Goal: Transaction & Acquisition: Purchase product/service

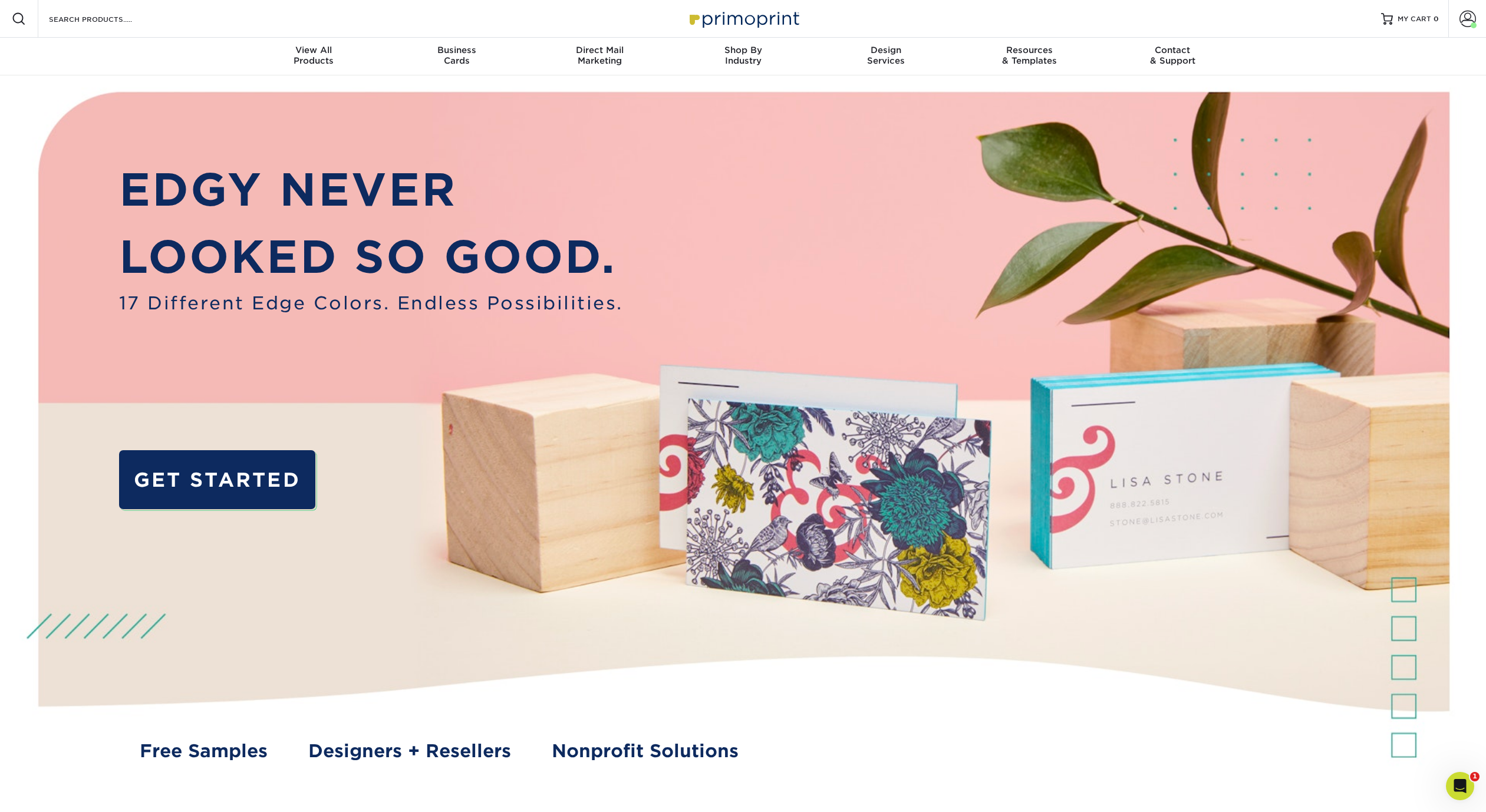
click at [1177, 18] on div "Resources Menu Search Products Account Welcome, Allen Account Dashboard Active …" at bounding box center [743, 19] width 1486 height 38
click at [1467, 18] on span at bounding box center [1468, 19] width 16 height 16
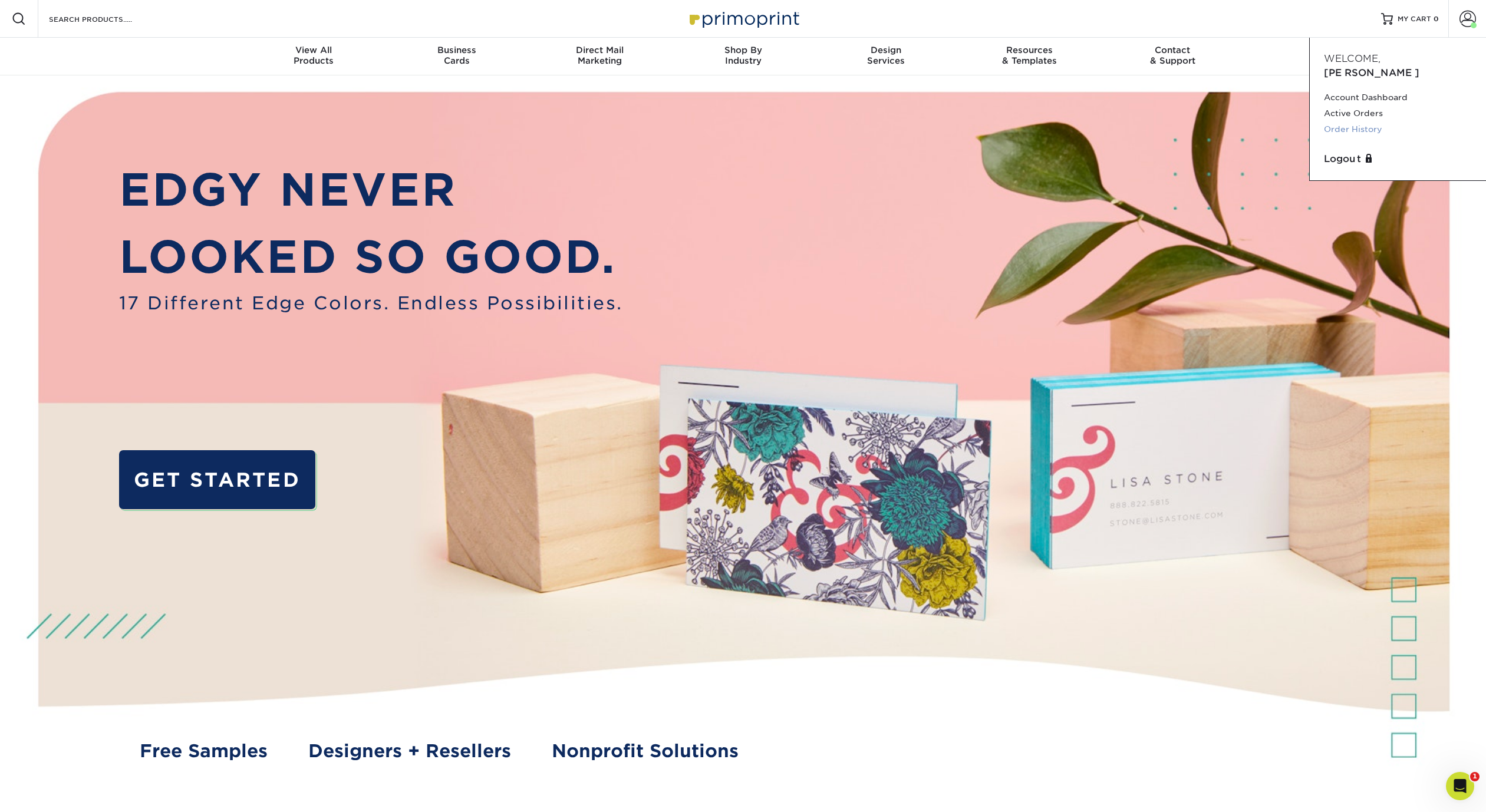
click at [1357, 121] on link "Order History" at bounding box center [1397, 129] width 148 height 16
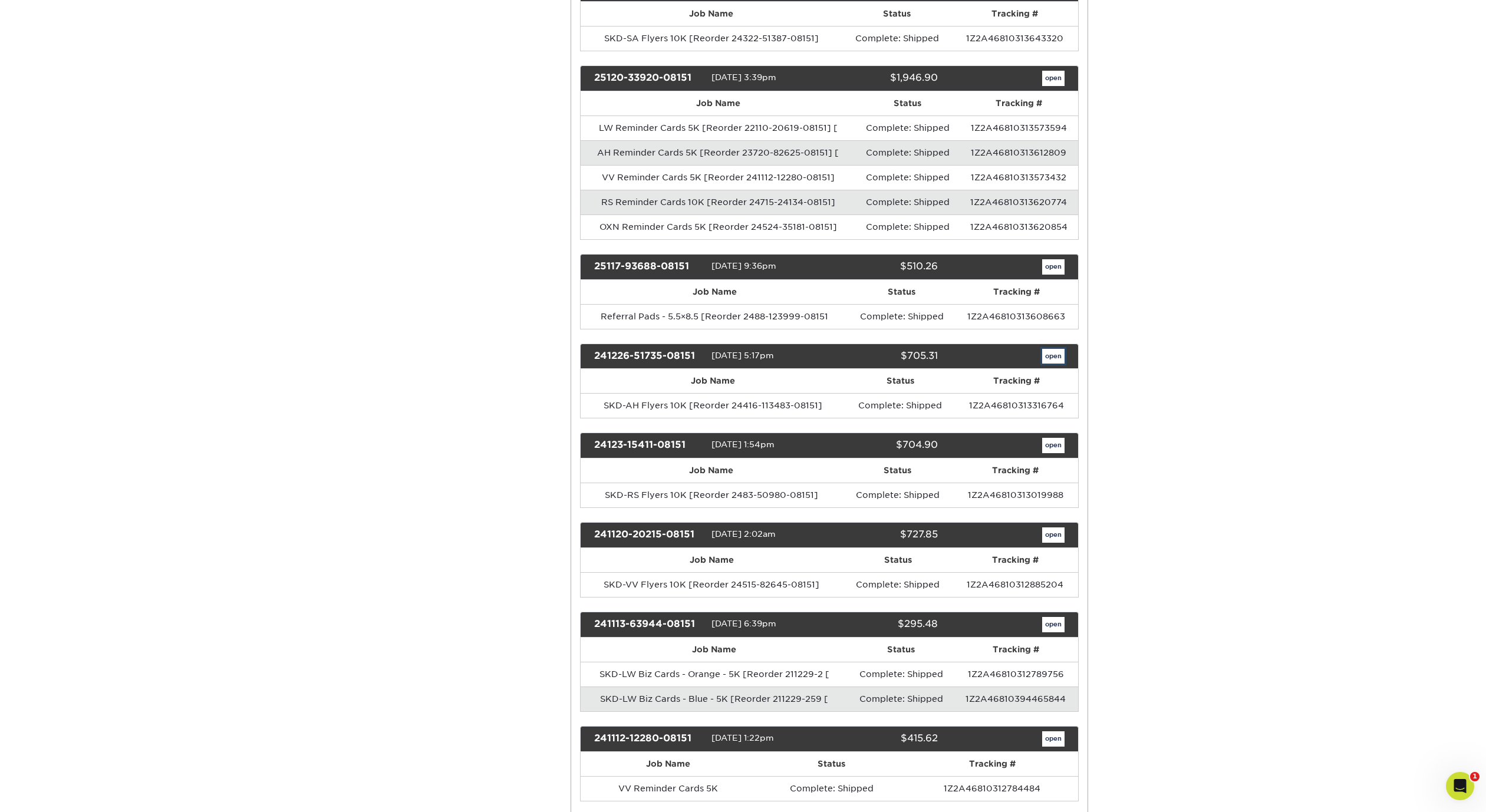
click at [1052, 354] on link "open" at bounding box center [1053, 356] width 22 height 15
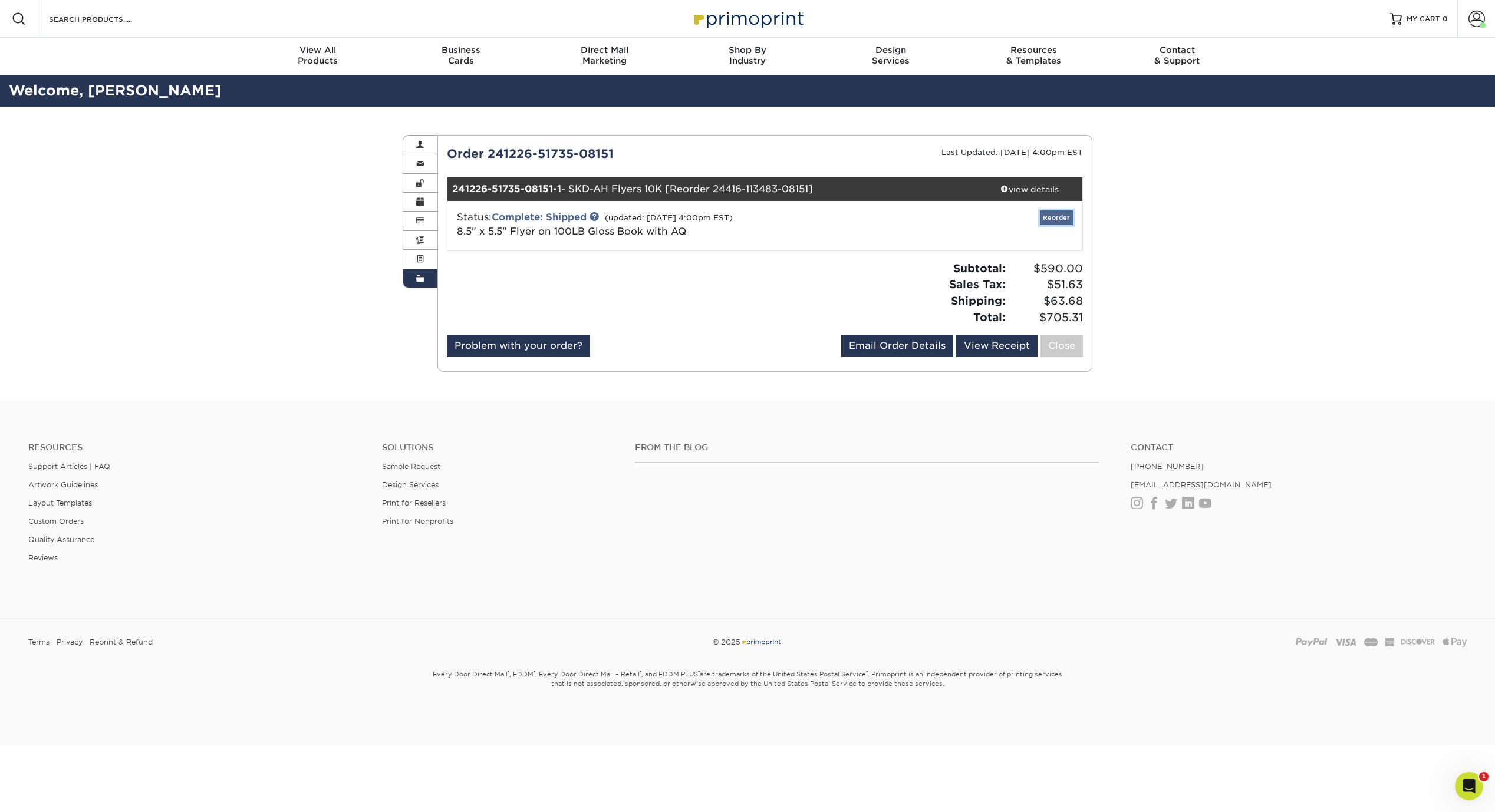
click at [1056, 222] on link "Reorder" at bounding box center [1056, 218] width 33 height 14
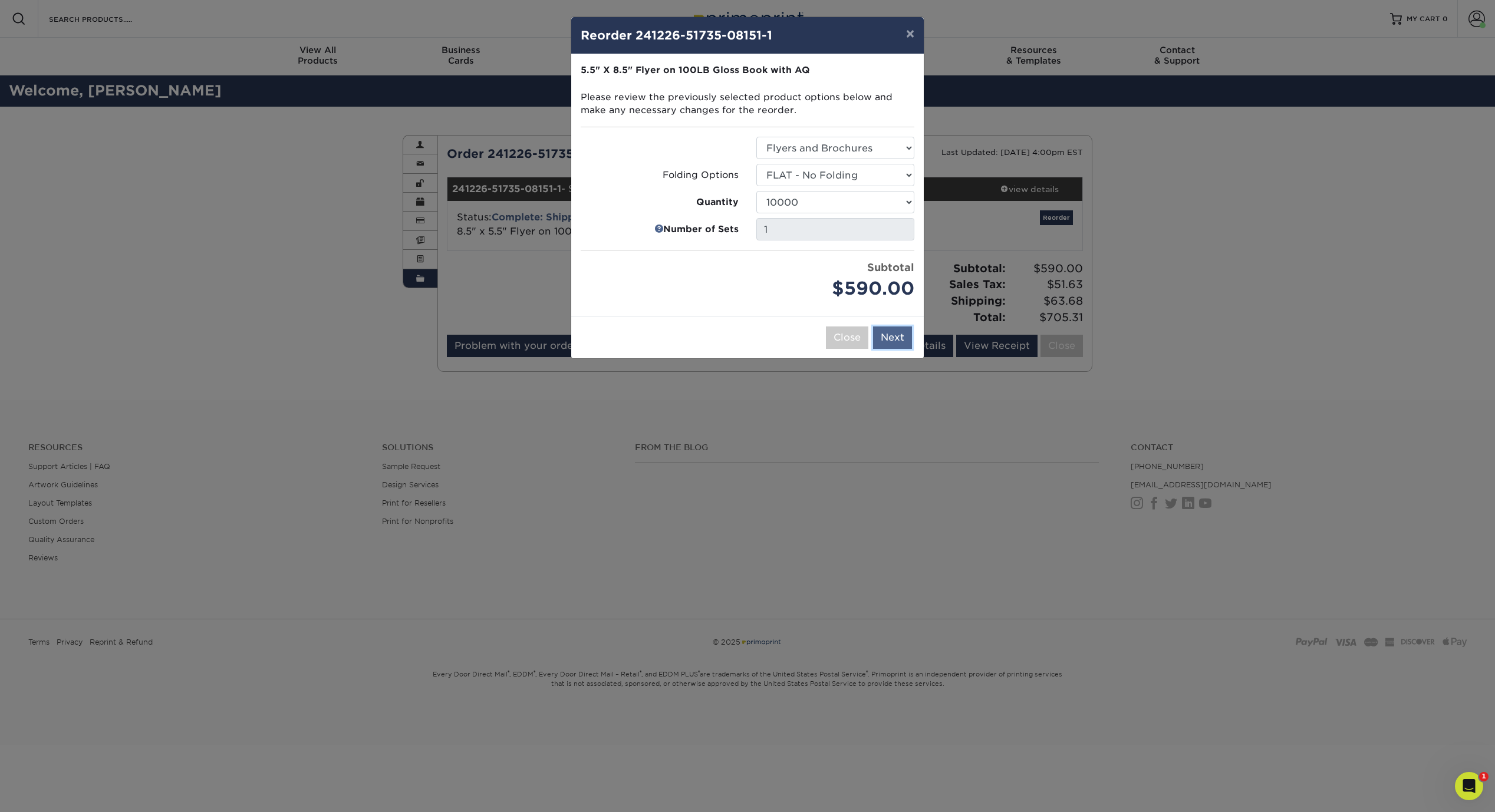
click at [883, 338] on button "Next" at bounding box center [892, 337] width 39 height 22
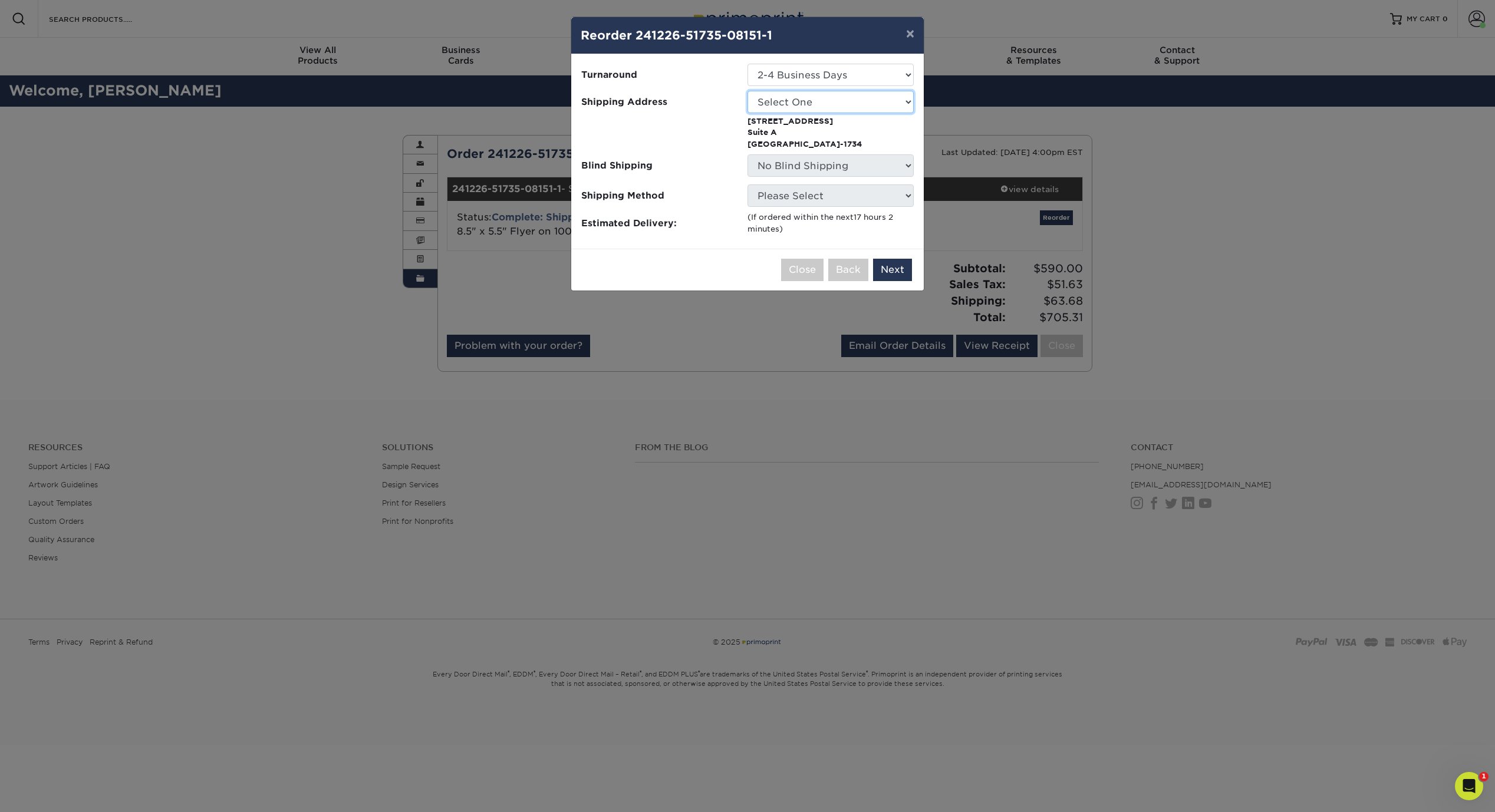
click at [824, 101] on select "Select One Home SKD-AH SKD-ATL SKD-BH SKD-CO SKD-EM SKD-LW SKD-MC SKD-OXN SKD-R…" at bounding box center [830, 101] width 166 height 22
select select "251894"
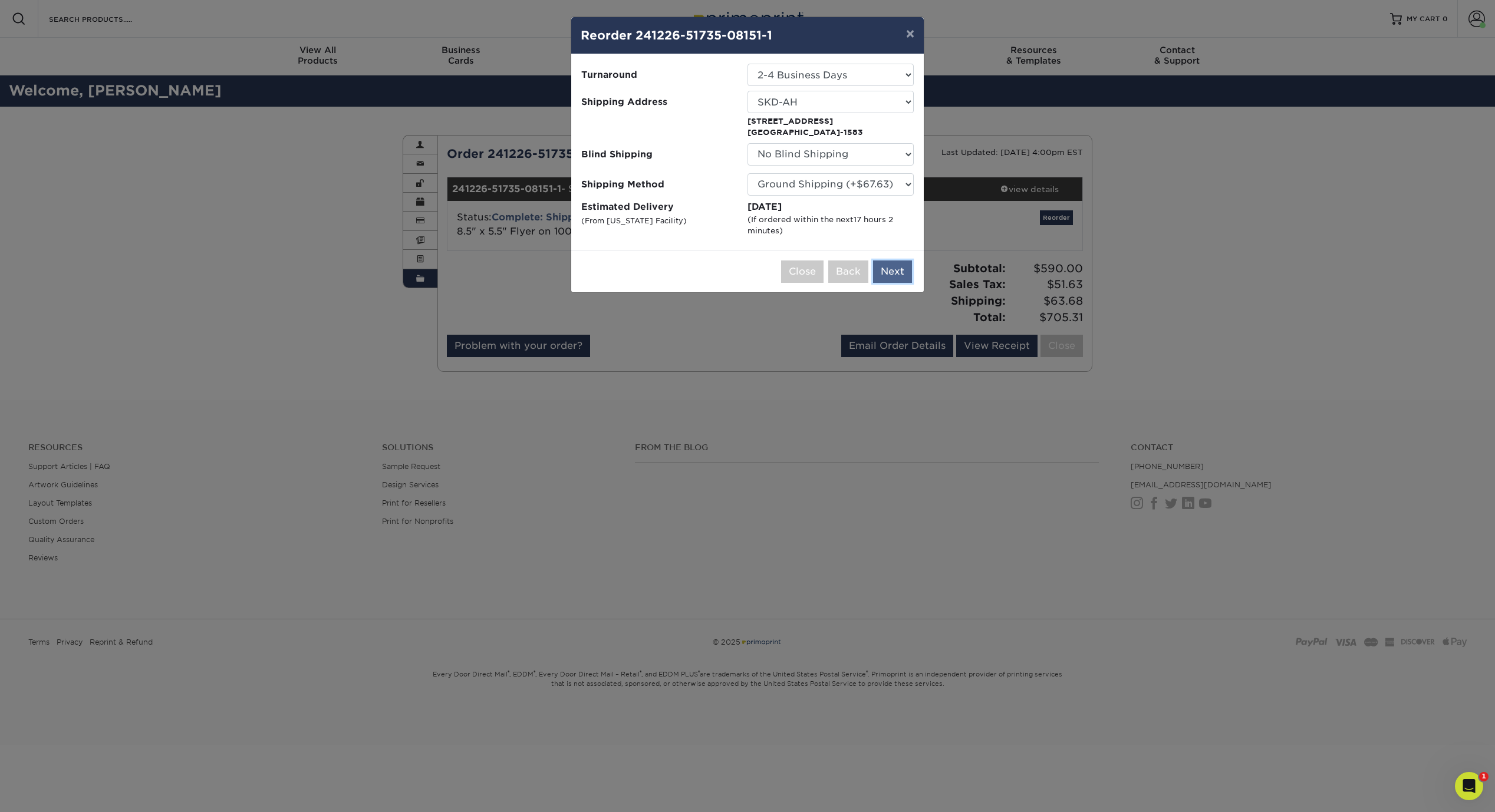
click at [889, 277] on button "Next" at bounding box center [892, 271] width 39 height 22
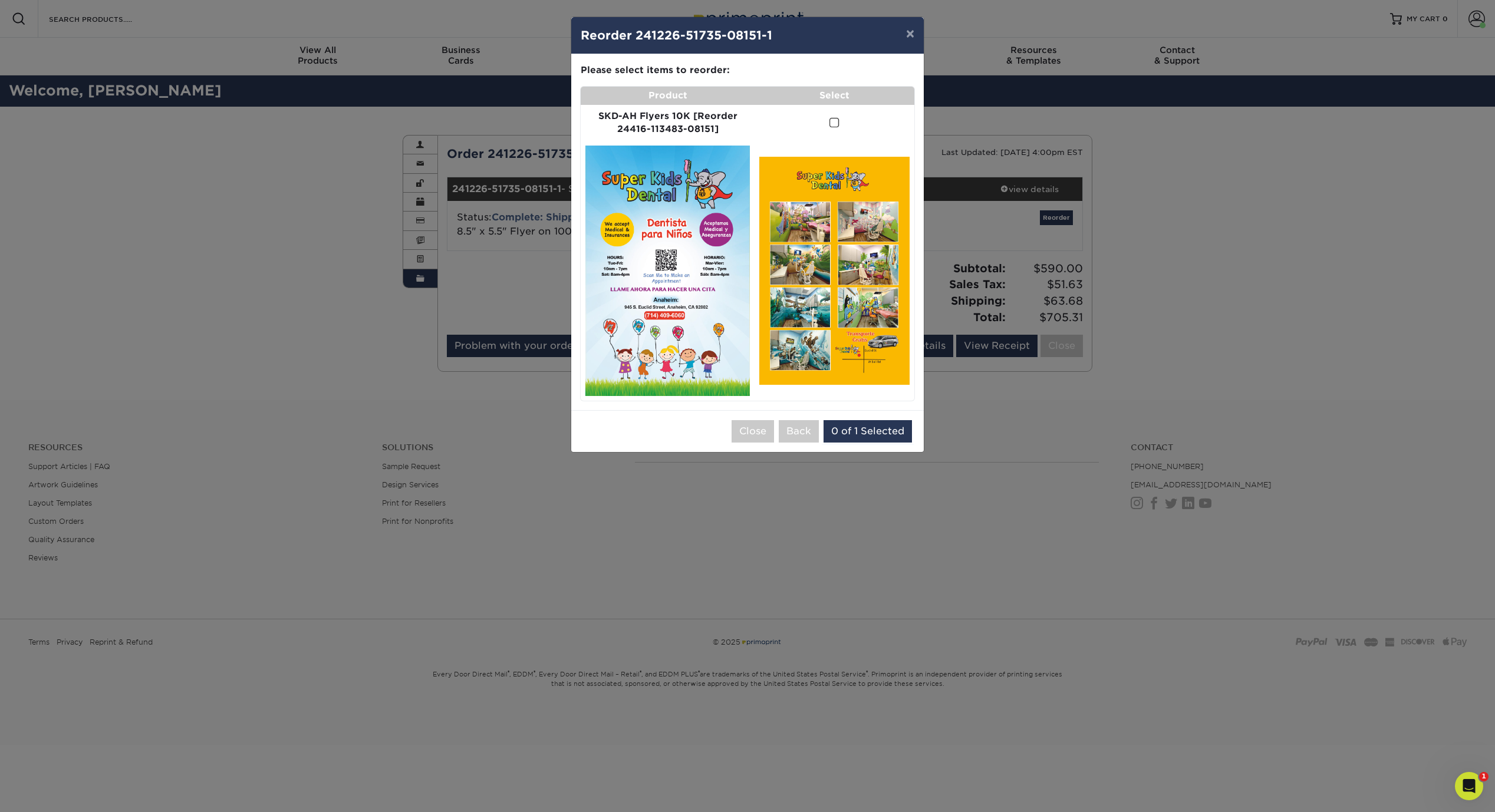
click at [831, 123] on span at bounding box center [834, 123] width 10 height 11
click at [0, 0] on input "checkbox" at bounding box center [0, 0] width 0 height 0
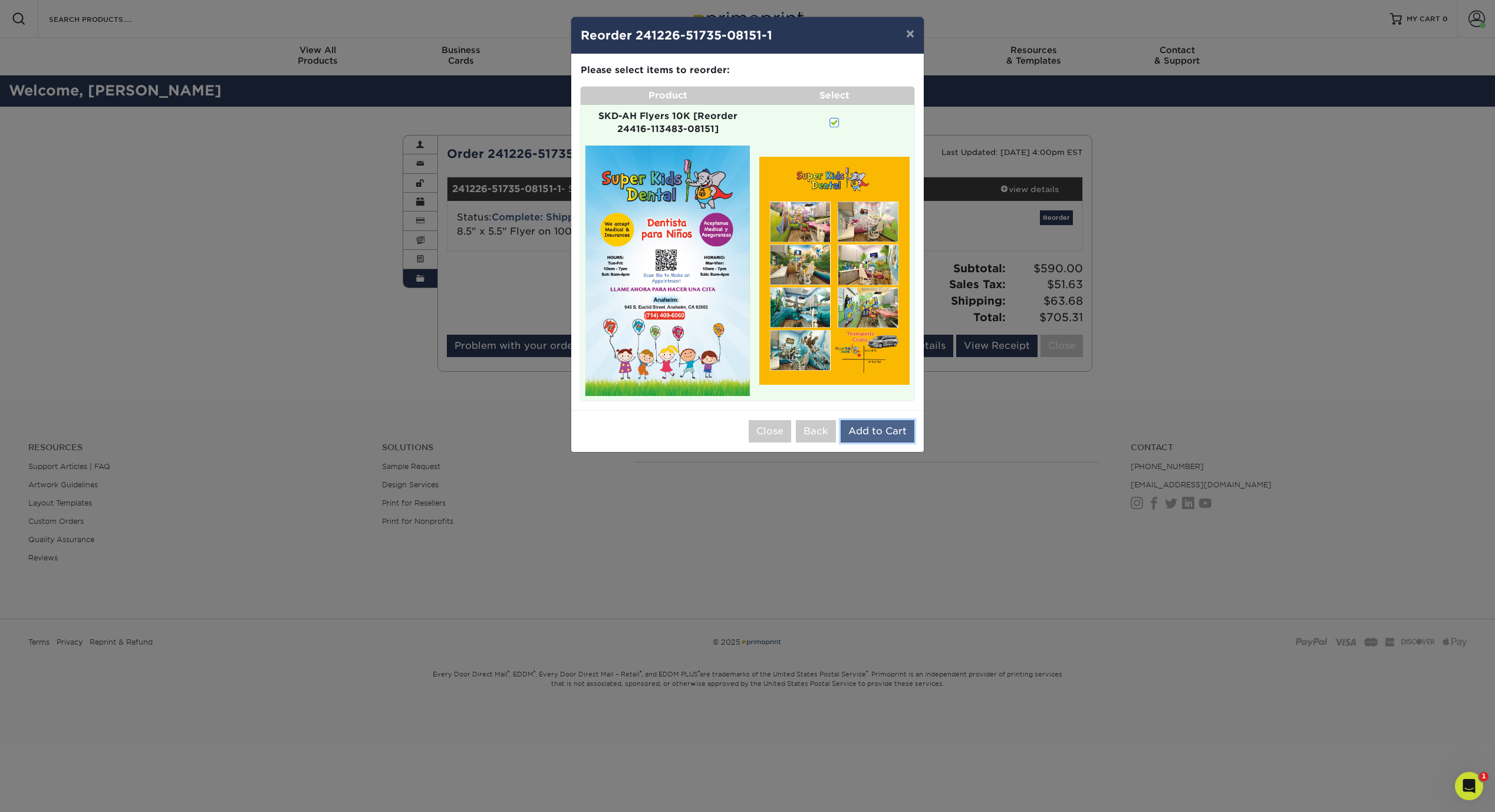
click at [861, 432] on button "Add to Cart" at bounding box center [878, 431] width 74 height 22
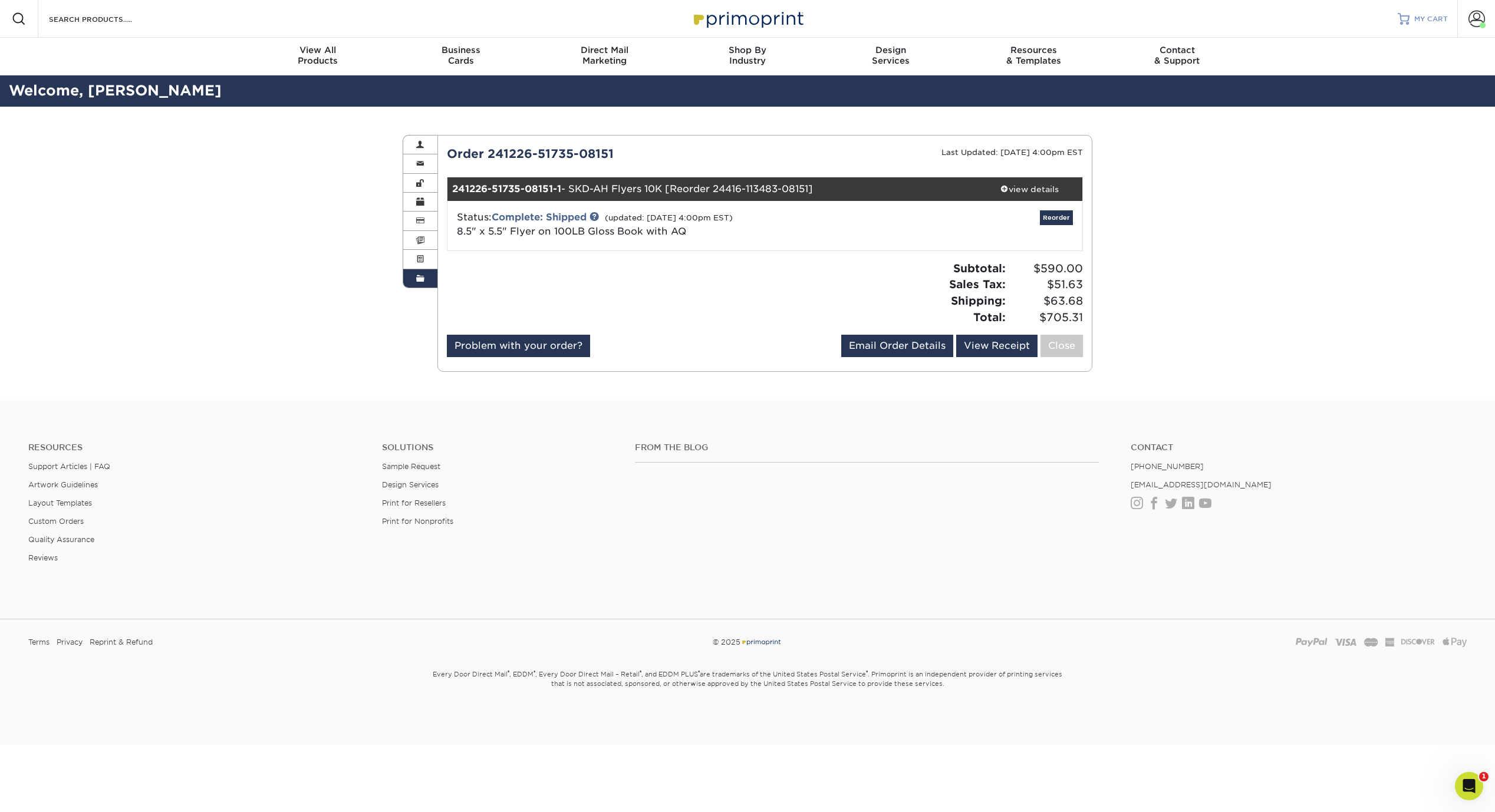
click at [1438, 19] on span "MY CART" at bounding box center [1430, 19] width 33 height 10
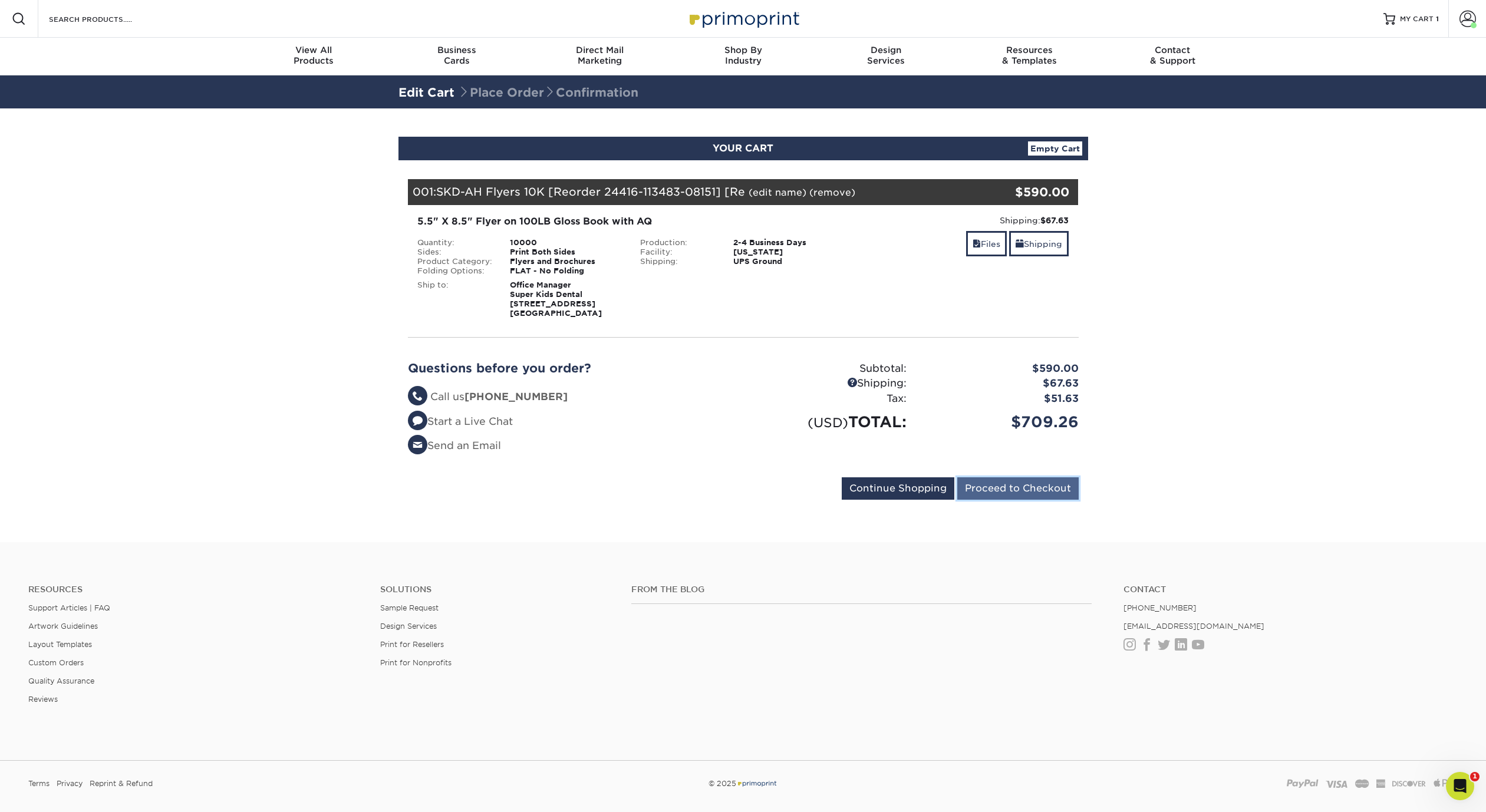
click at [1035, 488] on input "Proceed to Checkout" at bounding box center [1018, 488] width 121 height 22
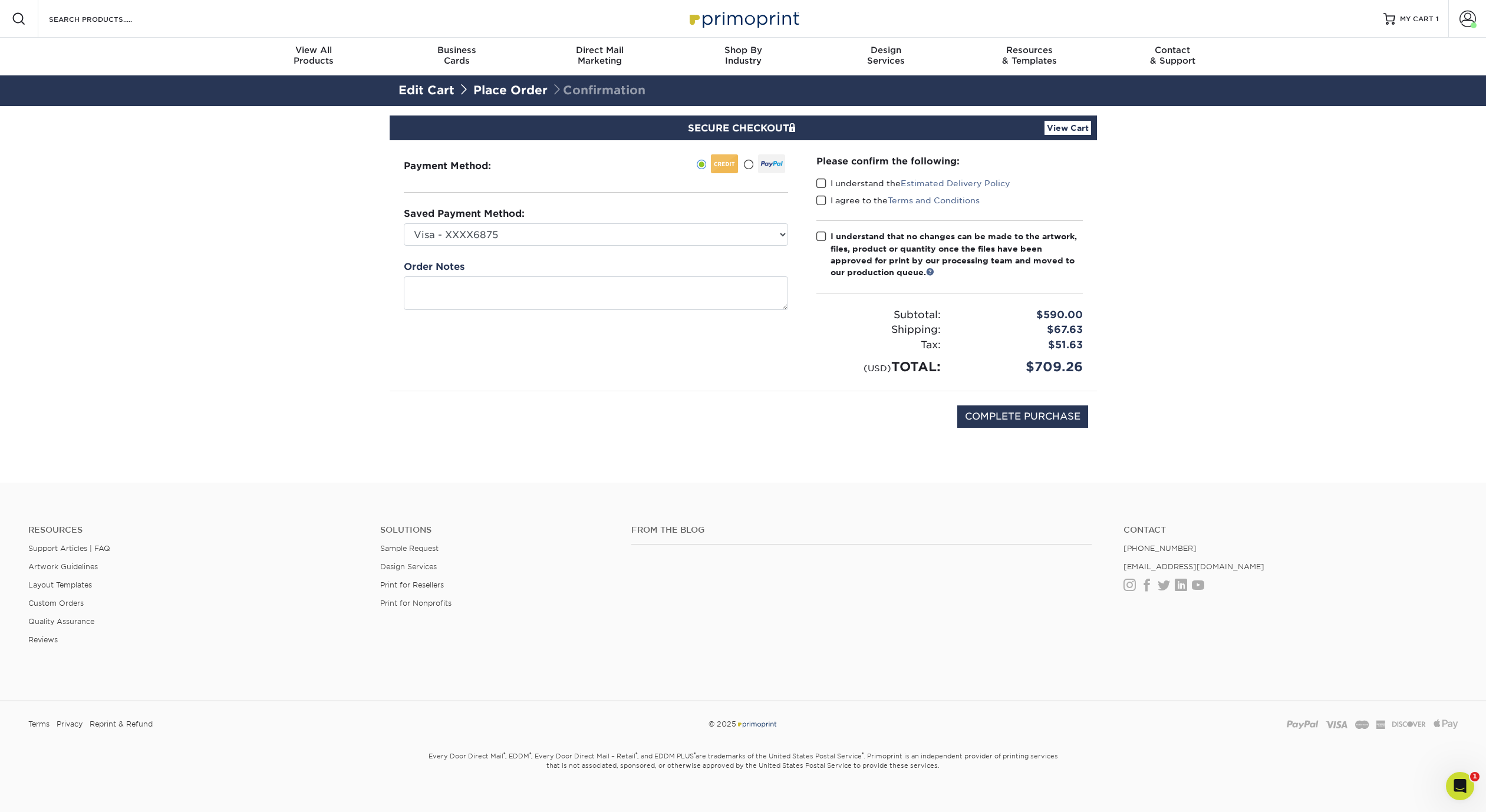
click at [745, 165] on span at bounding box center [747, 164] width 10 height 11
click at [0, 0] on input "radio" at bounding box center [0, 0] width 0 height 0
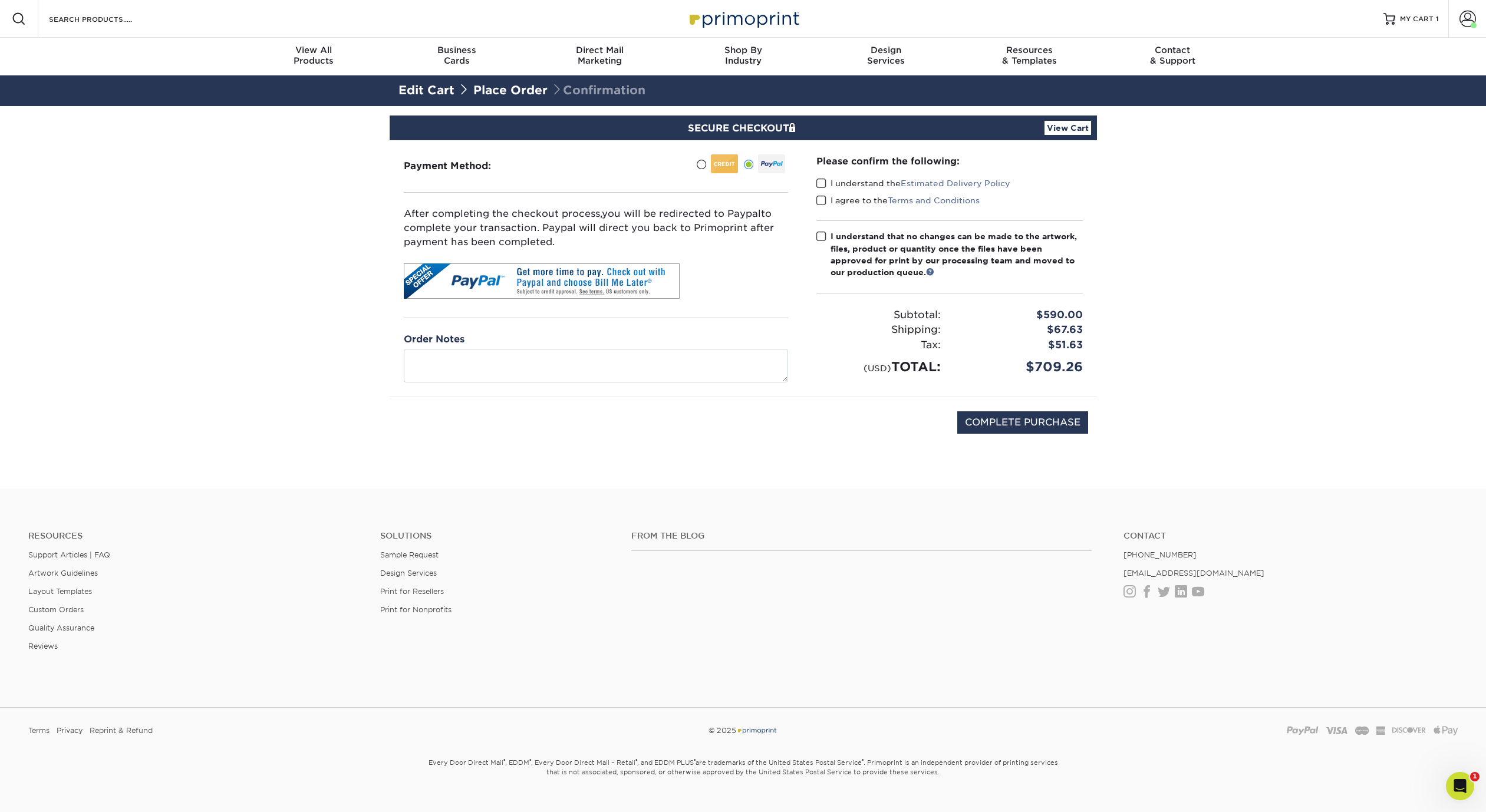
click at [820, 185] on span at bounding box center [821, 183] width 10 height 11
click at [0, 0] on input "I understand the Estimated Delivery Policy" at bounding box center [0, 0] width 0 height 0
click at [824, 200] on span at bounding box center [821, 200] width 10 height 11
click at [0, 0] on input "I agree to the Terms and Conditions" at bounding box center [0, 0] width 0 height 0
click at [822, 232] on span at bounding box center [821, 237] width 10 height 11
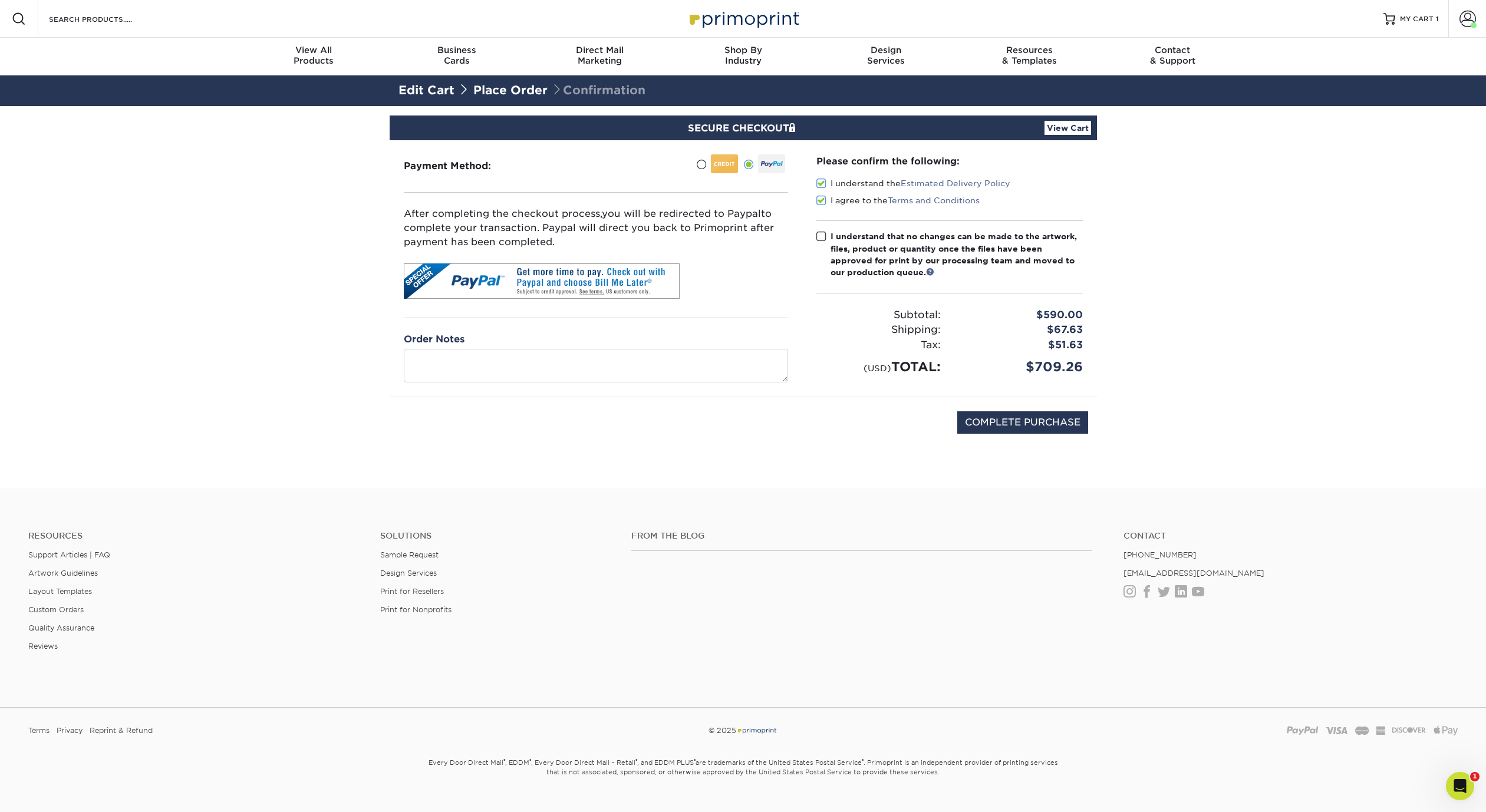
click at [0, 0] on input "I understand that no changes can be made to the artwork, files, product or quan…" at bounding box center [0, 0] width 0 height 0
click at [1032, 420] on input "COMPLETE PURCHASE" at bounding box center [1023, 423] width 131 height 22
type input "PROCESSING, PLEASE WAIT..."
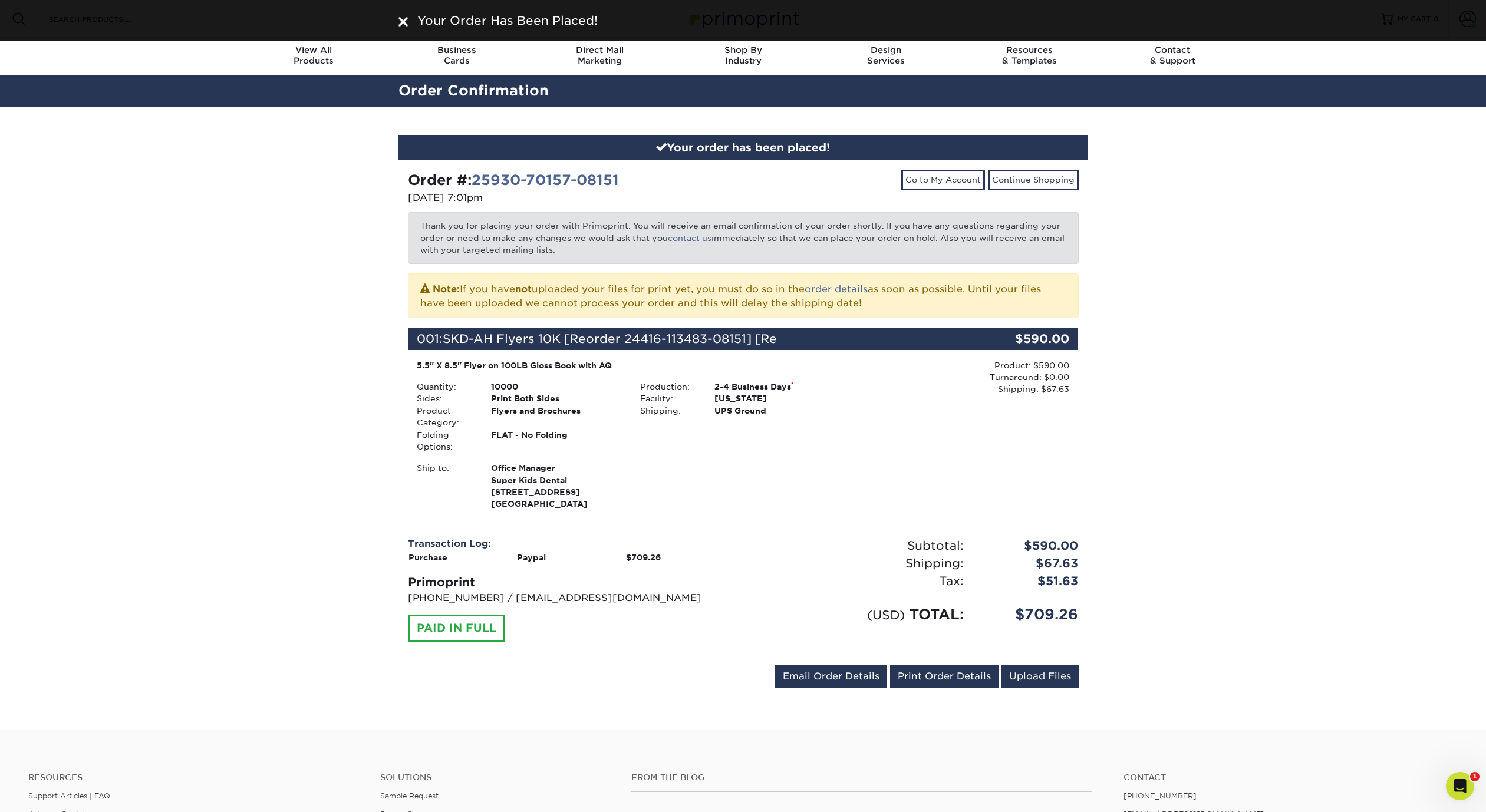
click at [1254, 359] on div "Your order has been placed! Order #: 25930-70157-08151 [DATE] 7:01pm Go to My A…" at bounding box center [743, 418] width 1486 height 624
